Goal: Find specific page/section: Find specific page/section

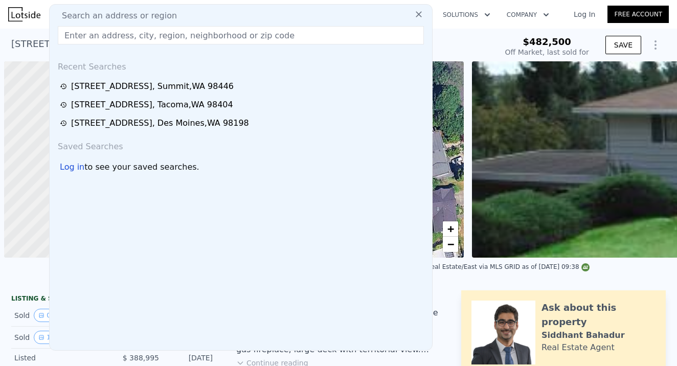
scroll to position [0, 4]
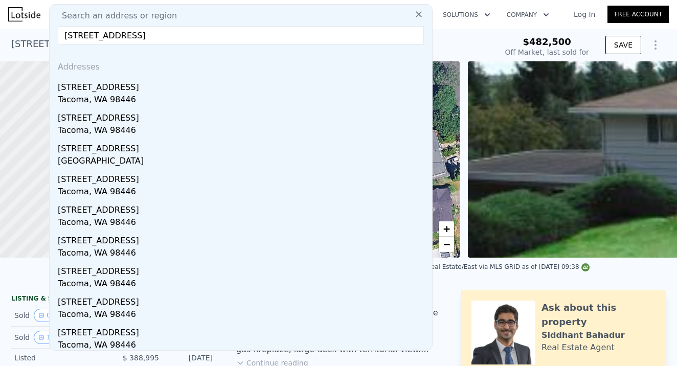
click at [267, 39] on input "[STREET_ADDRESS]" at bounding box center [241, 35] width 366 height 18
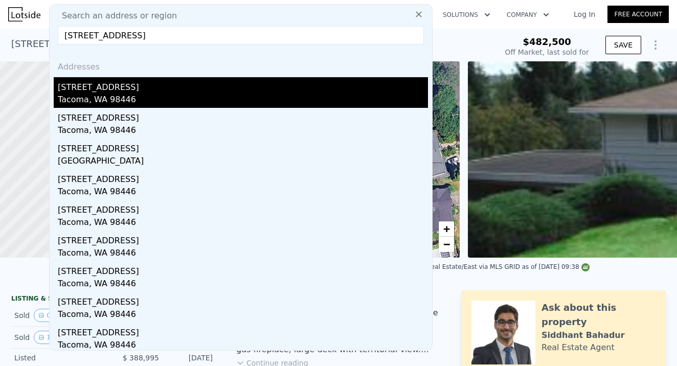
type input "[STREET_ADDRESS]"
click at [126, 96] on div "Tacoma, WA 98446" at bounding box center [243, 101] width 370 height 14
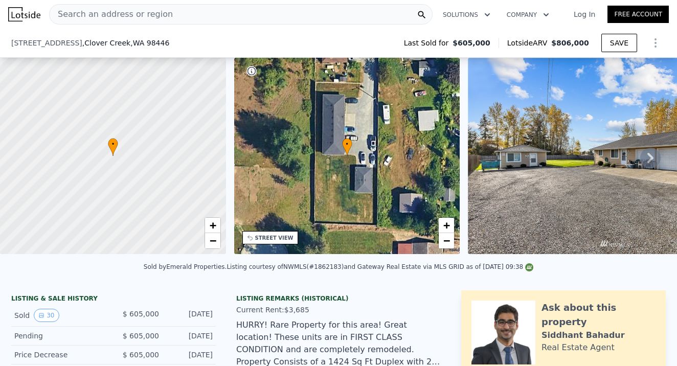
scroll to position [250, 0]
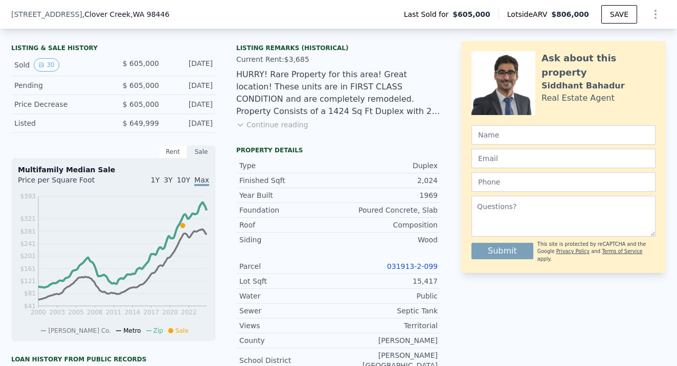
click at [417, 268] on link "031913-2-099" at bounding box center [412, 266] width 51 height 8
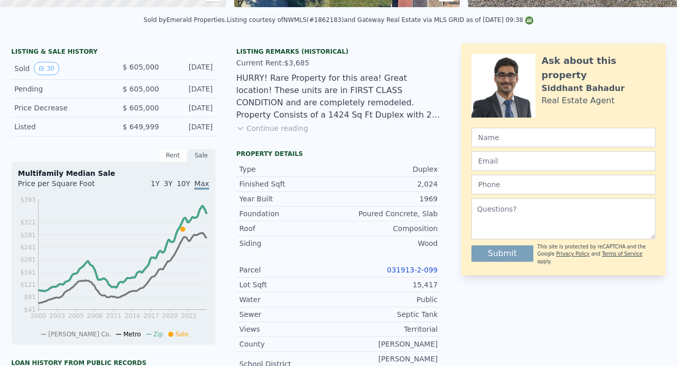
drag, startPoint x: 172, startPoint y: 16, endPoint x: 177, endPoint y: 1, distance: 16.2
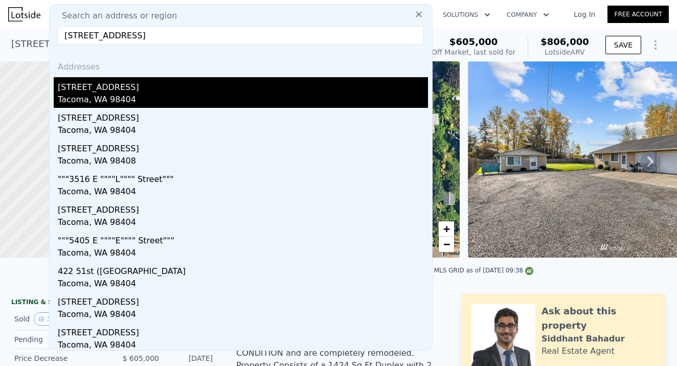
type input "[STREET_ADDRESS]"
click at [143, 95] on div "Tacoma, WA 98404" at bounding box center [243, 101] width 370 height 14
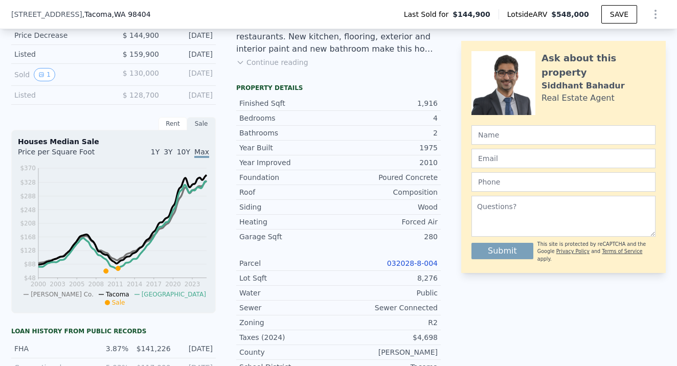
scroll to position [367, 0]
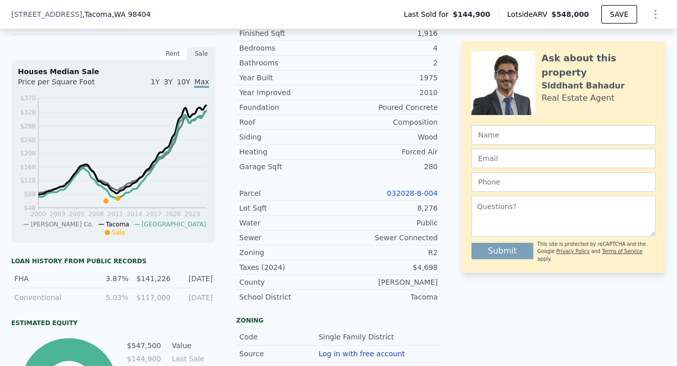
click at [417, 192] on link "032028-8-004" at bounding box center [412, 193] width 51 height 8
